Goal: Information Seeking & Learning: Find specific fact

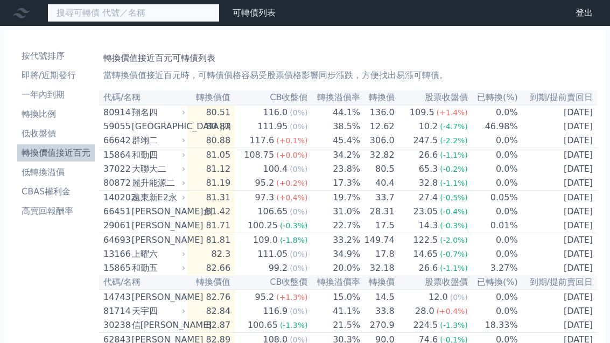
click at [89, 12] on input at bounding box center [133, 13] width 172 height 18
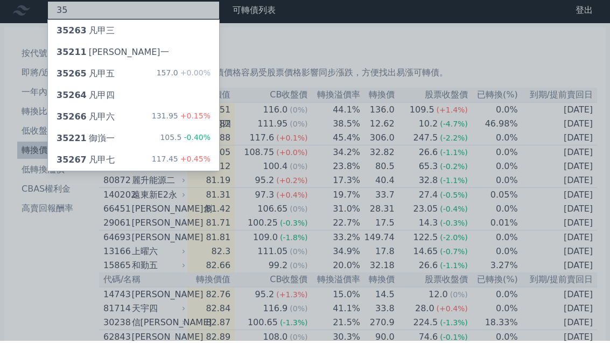
type input "3"
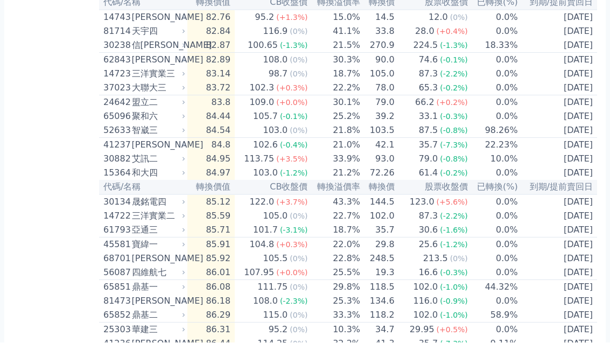
scroll to position [280, 0]
click at [596, 214] on td "[DATE]" at bounding box center [558, 216] width 79 height 14
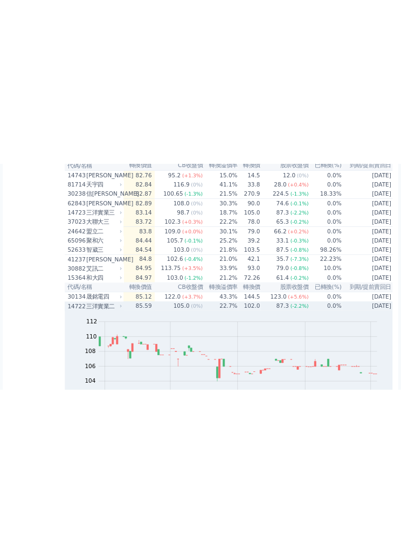
scroll to position [269, 0]
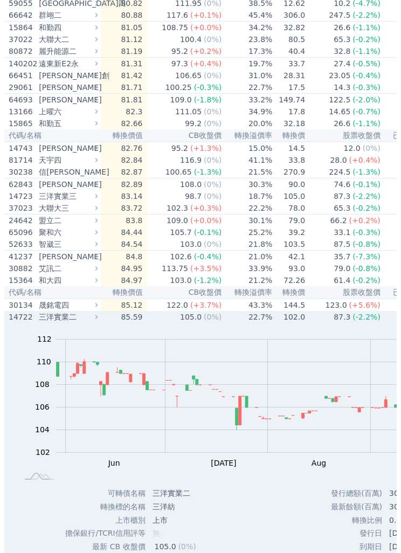
click at [90, 322] on div "三洋實業二" at bounding box center [67, 316] width 56 height 11
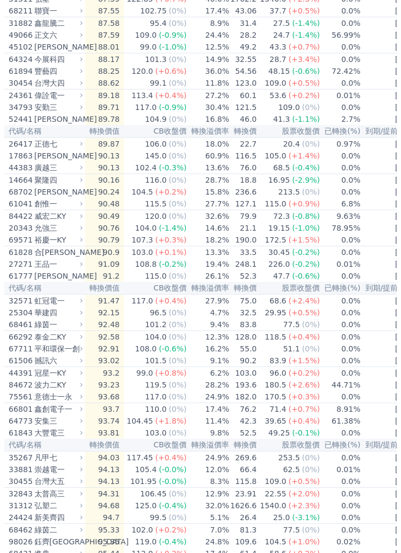
scroll to position [744, 0]
click at [51, 343] on div "鈺齊[GEOGRAPHIC_DATA]" at bounding box center [57, 541] width 46 height 11
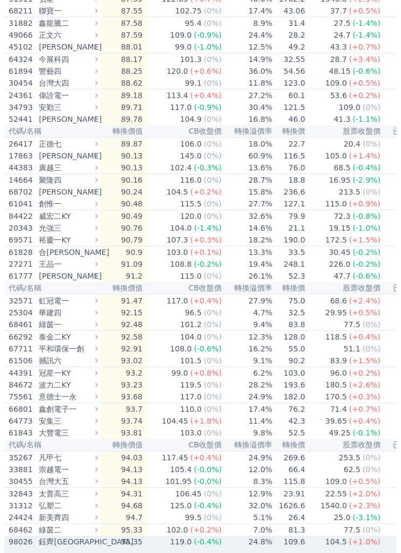
click at [53, 343] on td "68462 綠茵二" at bounding box center [52, 530] width 96 height 12
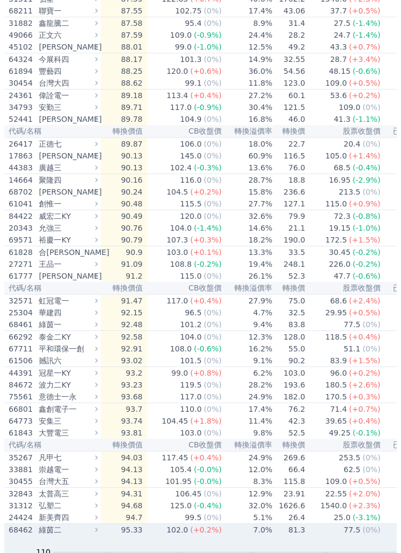
click at [57, 343] on div "綠茵二" at bounding box center [67, 529] width 56 height 11
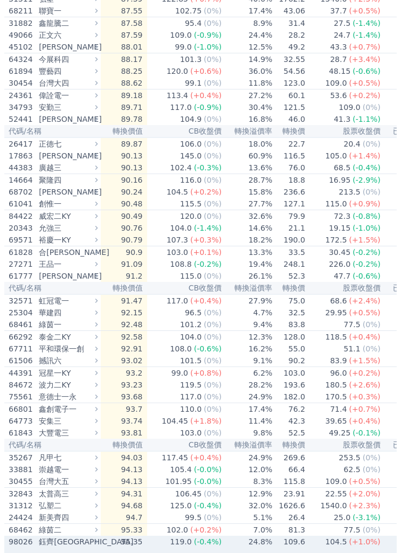
click at [70, 343] on div "鈺齊[GEOGRAPHIC_DATA]" at bounding box center [67, 541] width 56 height 11
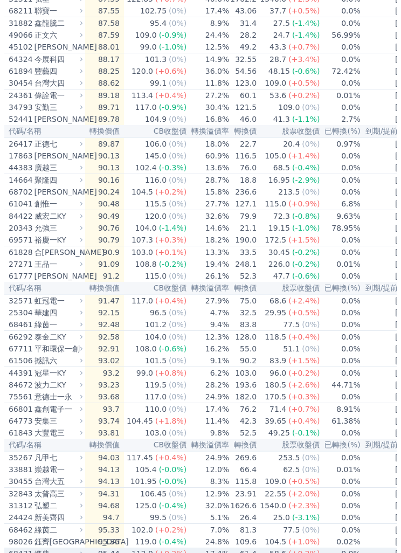
click at [45, 343] on div "進典一" at bounding box center [57, 553] width 46 height 11
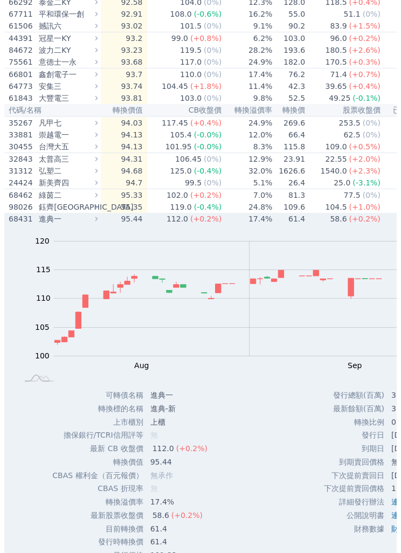
scroll to position [0, 0]
click at [60, 218] on div "進典一" at bounding box center [67, 219] width 56 height 11
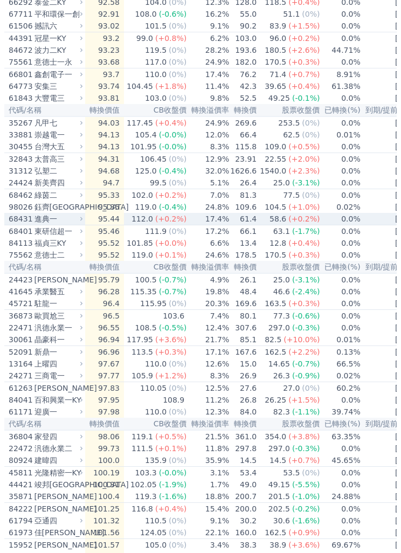
scroll to position [1079, 0]
click at [63, 217] on div "進典一" at bounding box center [57, 218] width 46 height 11
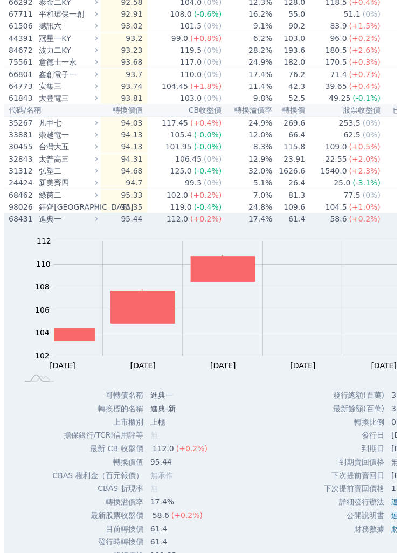
scroll to position [0, 0]
click at [71, 220] on div "進典一" at bounding box center [67, 218] width 56 height 11
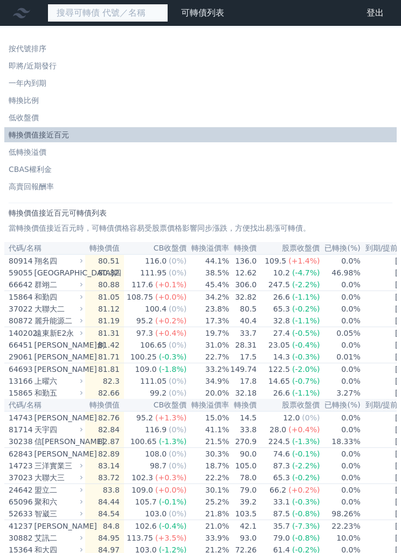
click at [77, 21] on input at bounding box center [107, 13] width 121 height 18
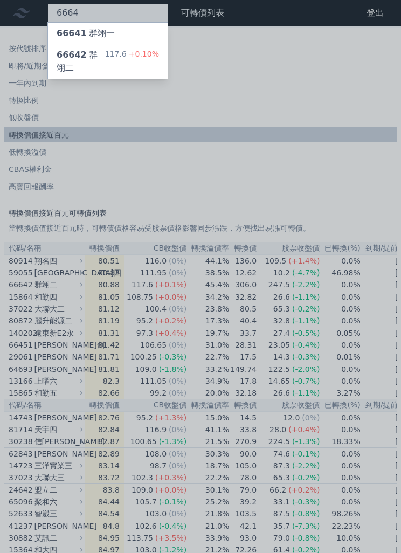
type input "6664"
click at [76, 60] on span "66642" at bounding box center [72, 55] width 30 height 10
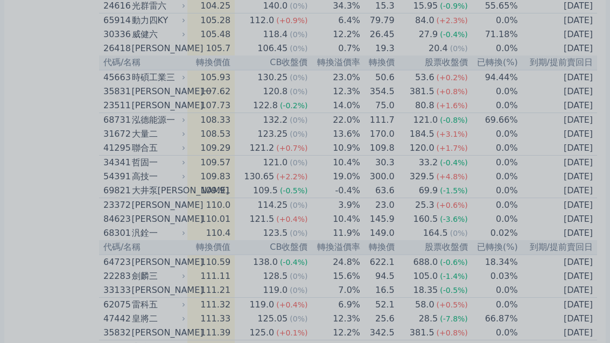
scroll to position [1905, 0]
